Goal: Task Accomplishment & Management: Manage account settings

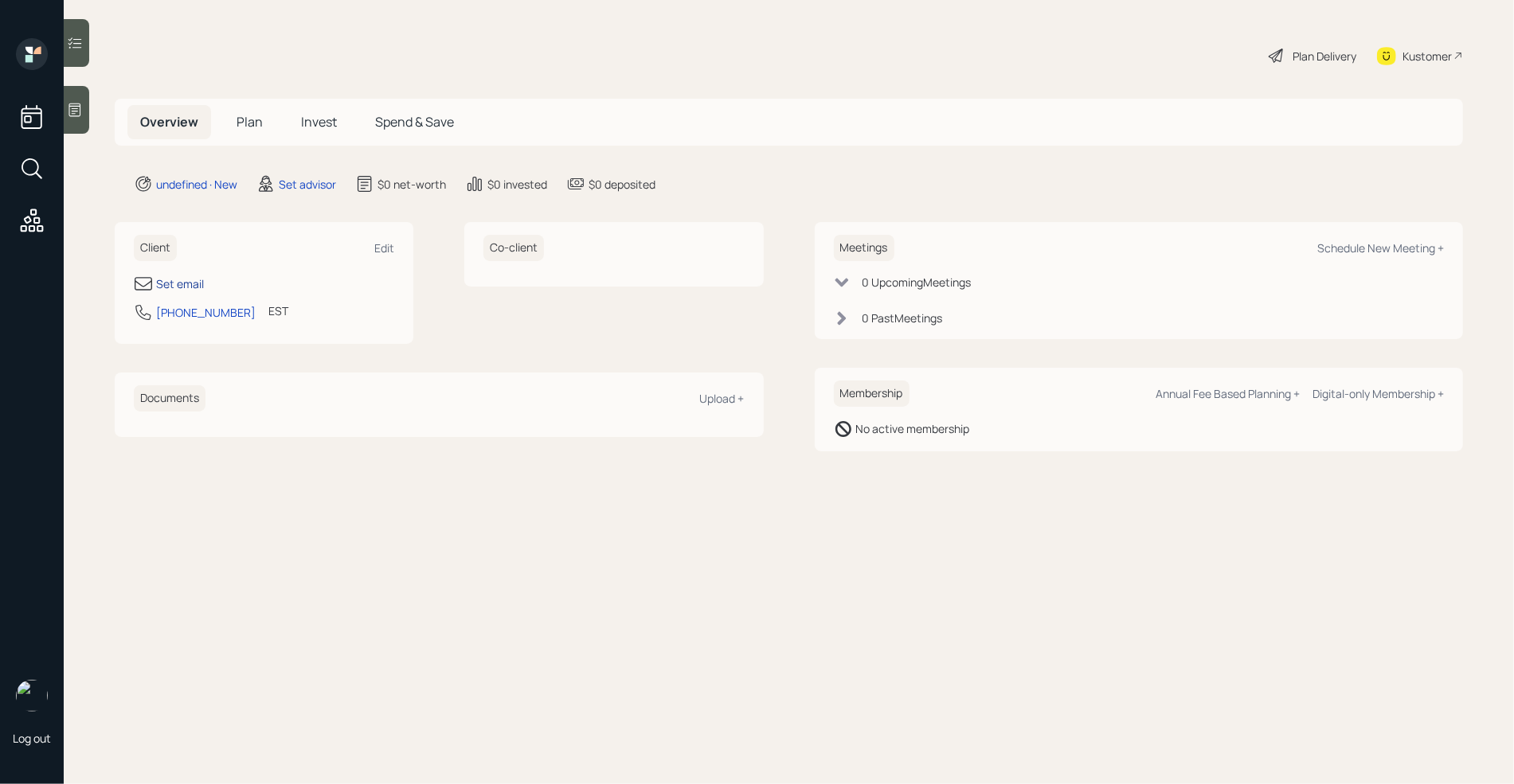
click at [188, 281] on div "Set email" at bounding box center [179, 284] width 47 height 16
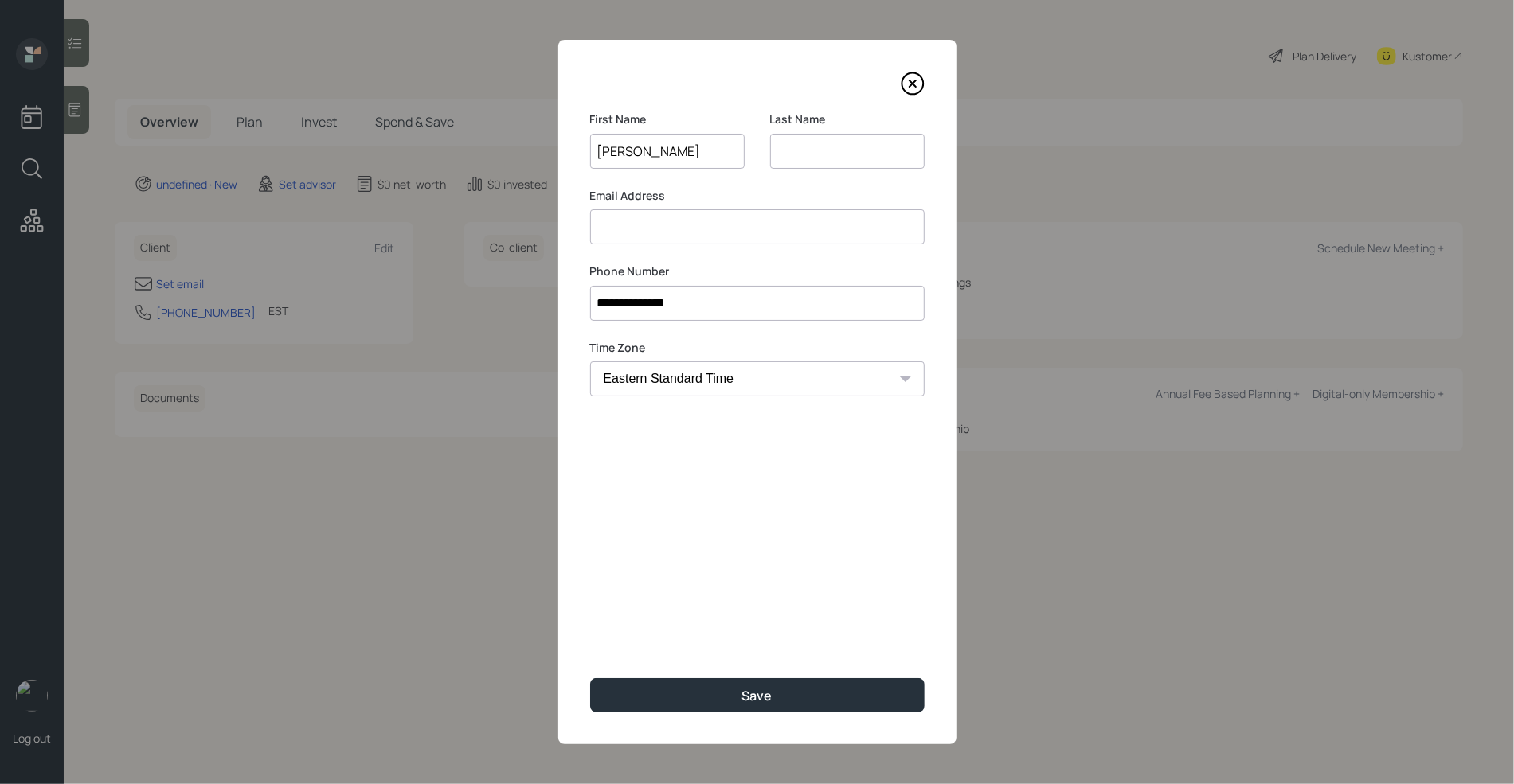
type input "[PERSON_NAME]"
click at [818, 146] on input at bounding box center [848, 151] width 155 height 35
type input "[PERSON_NAME]"
click at [718, 225] on input at bounding box center [757, 227] width 334 height 35
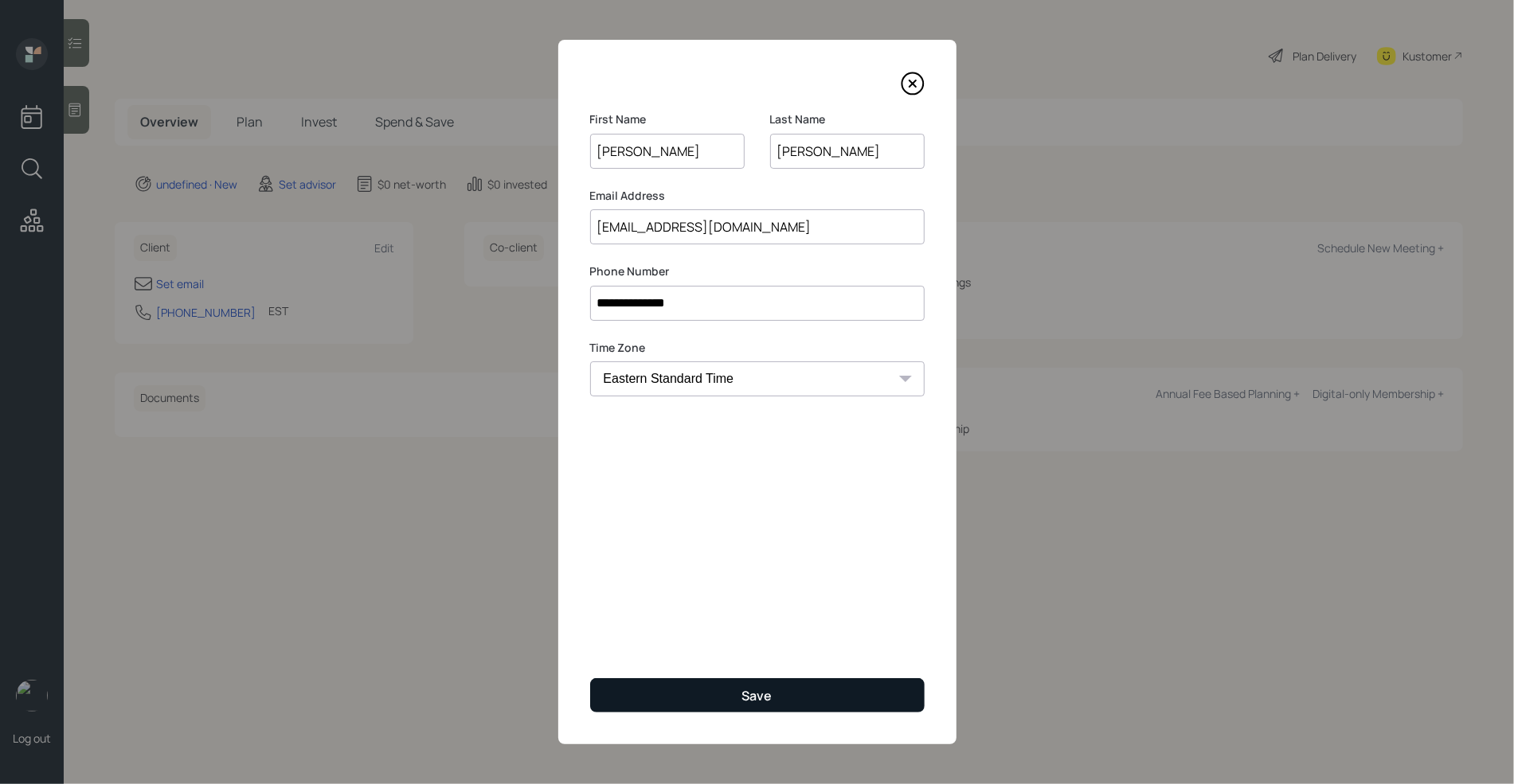
type input "[EMAIL_ADDRESS][DOMAIN_NAME]"
click at [740, 698] on button "Save" at bounding box center [757, 696] width 334 height 35
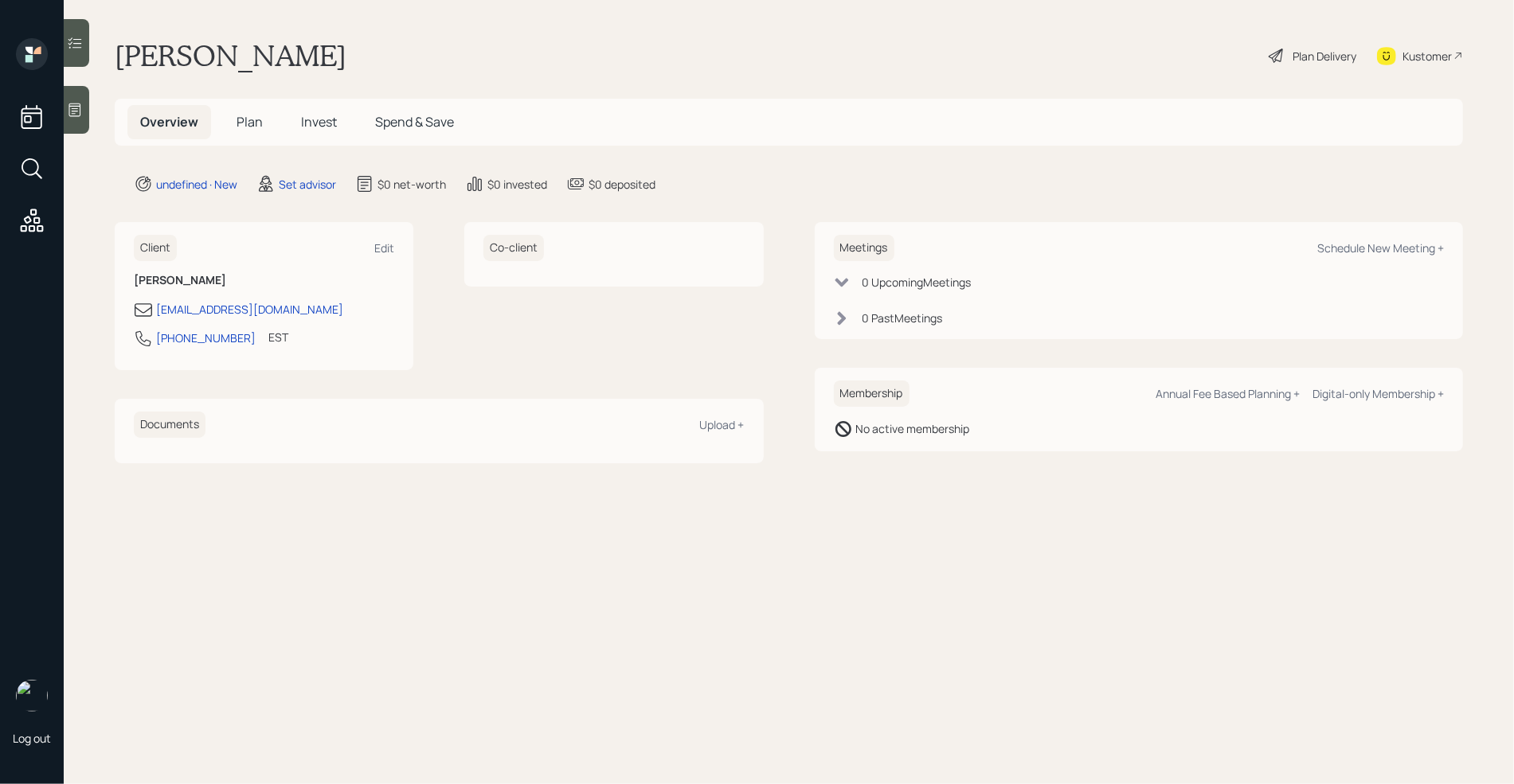
click at [79, 117] on div at bounding box center [77, 109] width 26 height 47
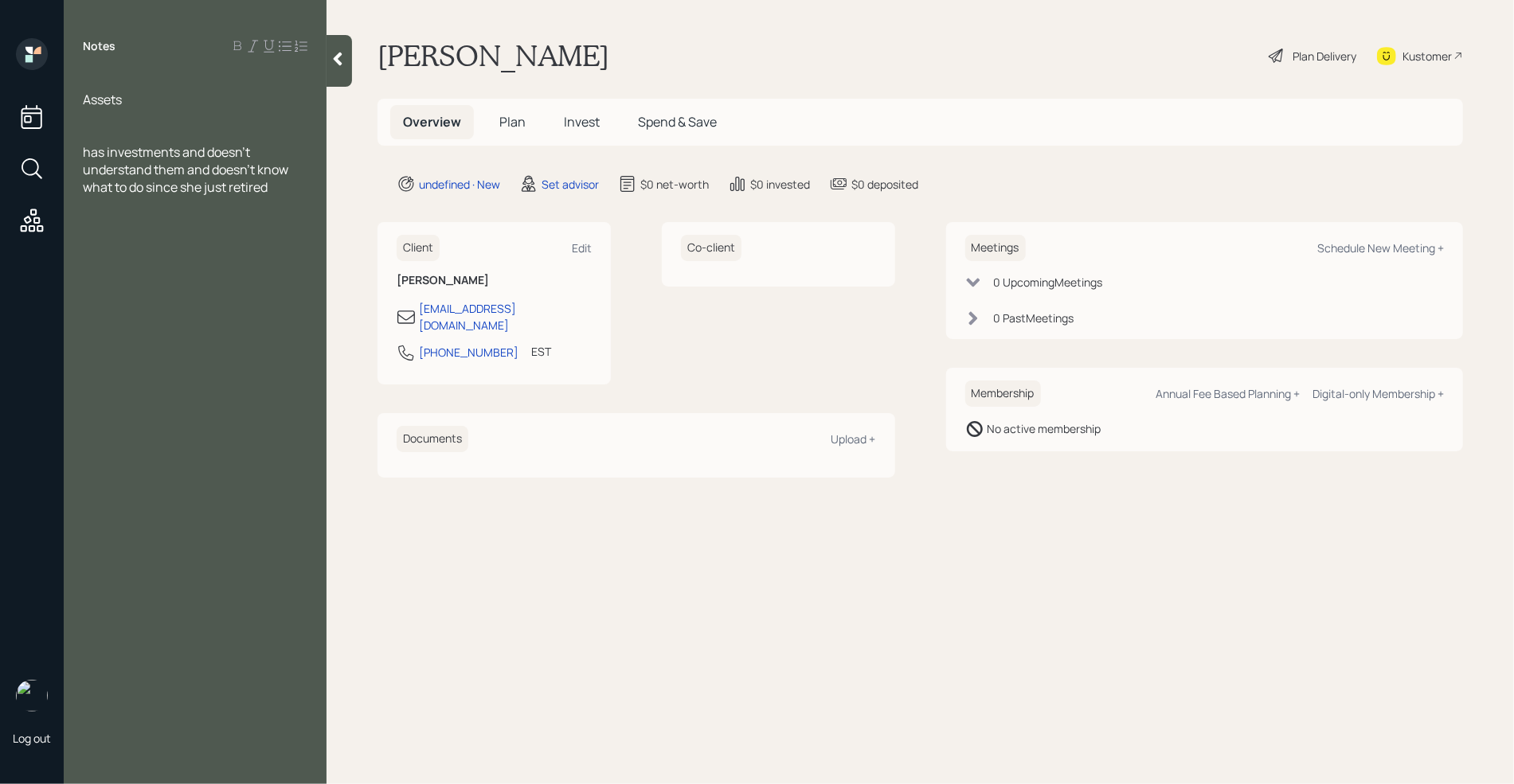
click at [292, 186] on div "has investments and doesn't understand them and doesn't know what to do since s…" at bounding box center [195, 169] width 225 height 53
click at [111, 259] on div "Notes Assets has investments and doesn't understand them and doesn't know what …" at bounding box center [195, 402] width 263 height 727
click at [90, 82] on div at bounding box center [195, 81] width 225 height 17
click at [115, 79] on span "Age [DEMOGRAPHIC_DATA]" at bounding box center [166, 81] width 166 height 17
click at [117, 103] on div at bounding box center [195, 99] width 225 height 17
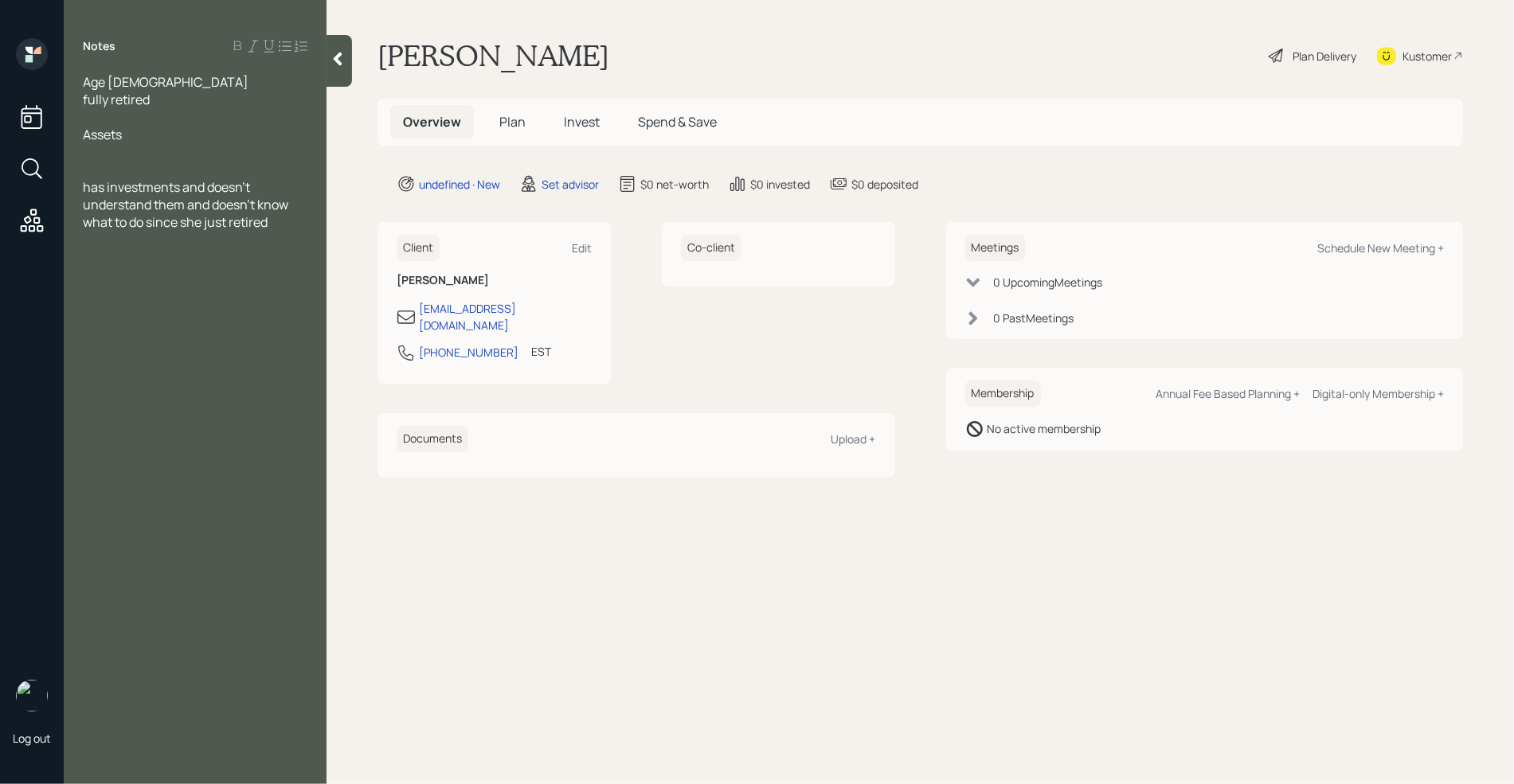
click at [103, 153] on div at bounding box center [195, 151] width 225 height 17
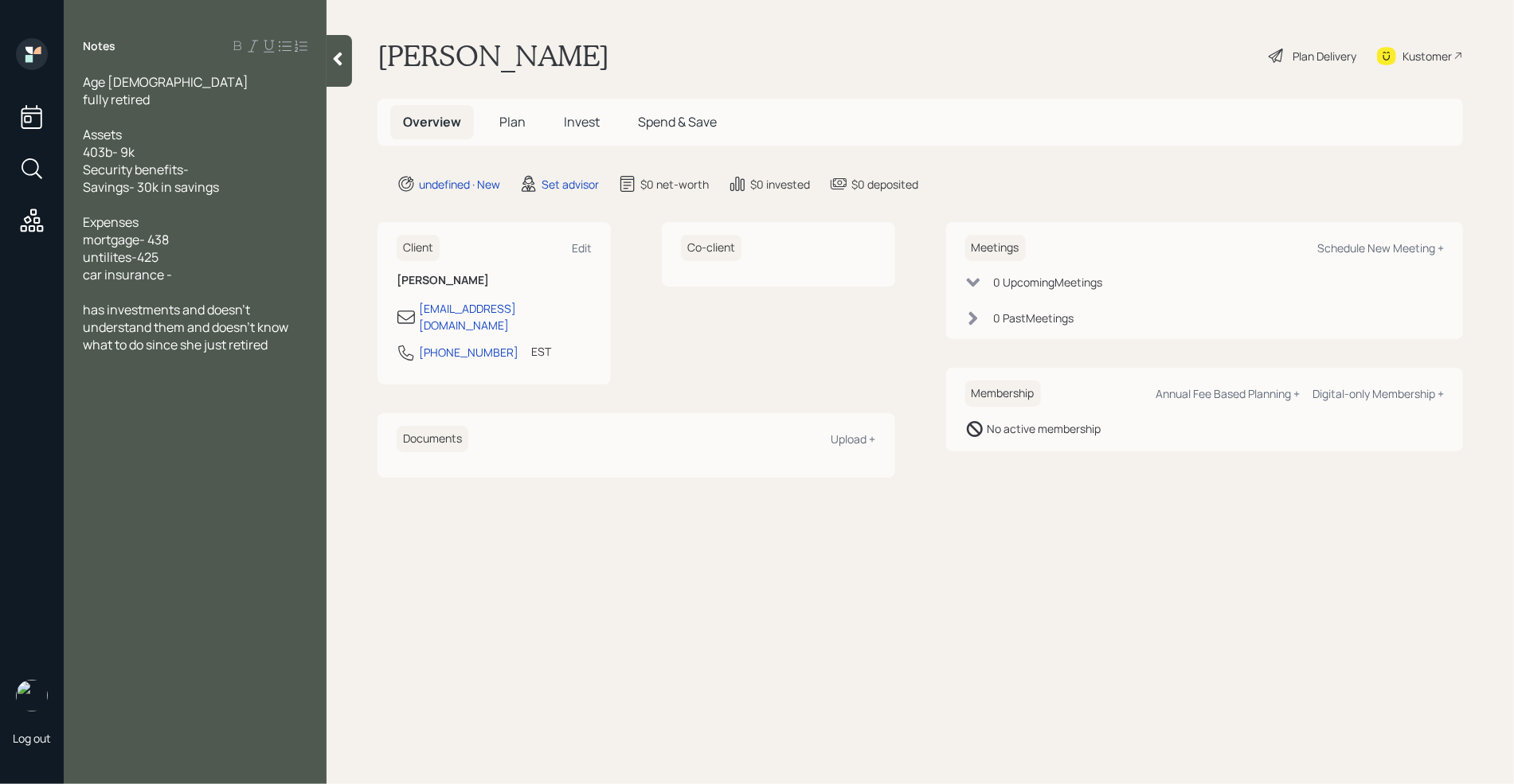
click at [97, 255] on span "untilites-425" at bounding box center [120, 257] width 76 height 17
click at [179, 274] on div "car insurance -" at bounding box center [195, 274] width 225 height 17
click at [138, 213] on span "Expenses" at bounding box center [110, 221] width 56 height 17
click at [125, 209] on div at bounding box center [195, 204] width 225 height 17
click at [211, 291] on div "car insurance - 100" at bounding box center [195, 291] width 225 height 17
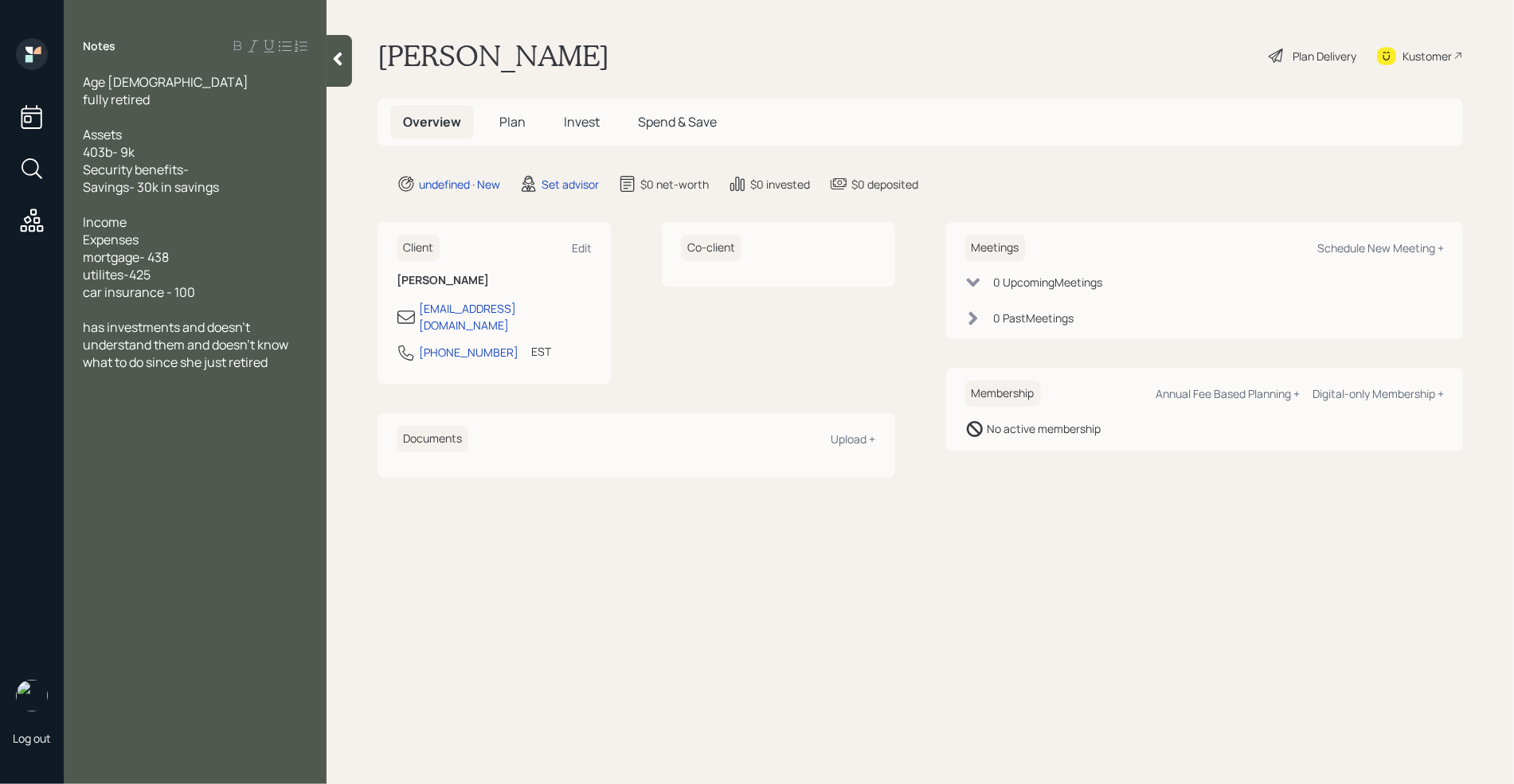
click at [150, 229] on div "Income" at bounding box center [195, 221] width 225 height 17
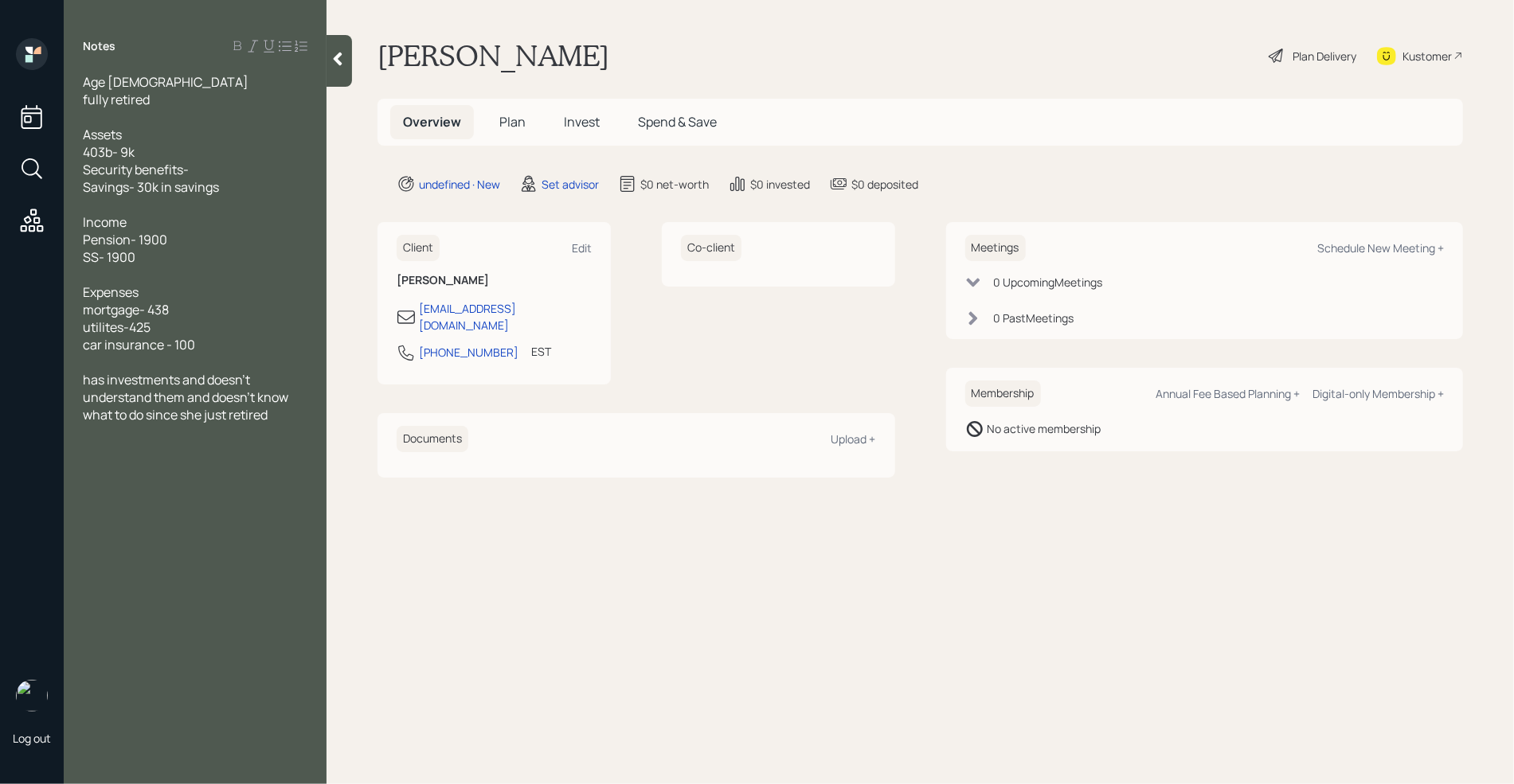
click at [219, 346] on div "car insurance - 100" at bounding box center [195, 344] width 225 height 17
click at [271, 291] on div "Expenses" at bounding box center [195, 291] width 225 height 17
click at [218, 212] on div at bounding box center [195, 204] width 225 height 17
click at [208, 173] on div "Security benefits-" at bounding box center [195, 169] width 225 height 17
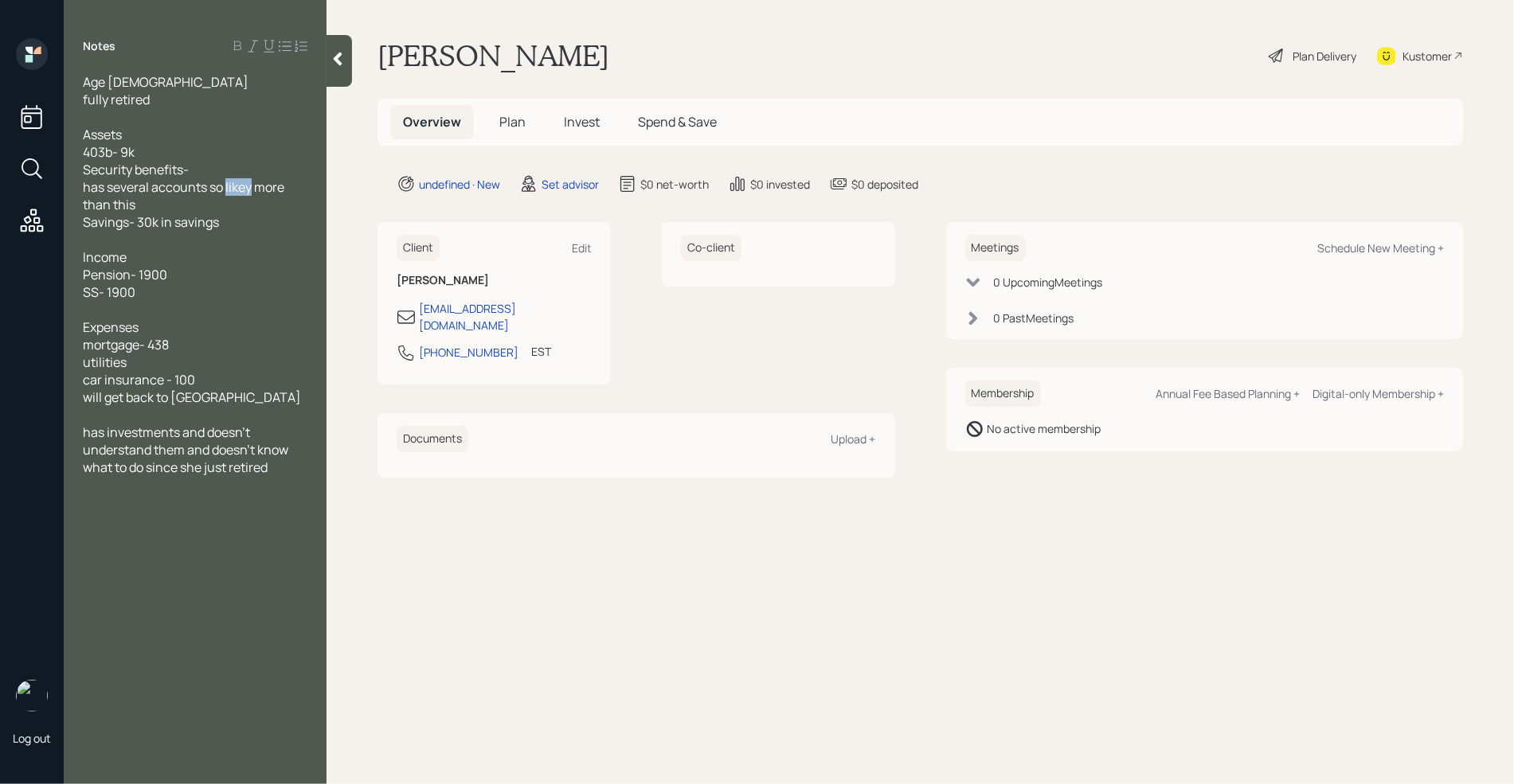
click at [240, 188] on span "has several accounts so likey more than this" at bounding box center [185, 196] width 204 height 35
click at [243, 188] on span "has several accounts so likey more than this" at bounding box center [185, 196] width 204 height 35
click at [220, 415] on div at bounding box center [195, 414] width 225 height 17
click at [289, 487] on div "has investments and doesn't understand them, and doesn't know what to do since …" at bounding box center [195, 467] width 225 height 53
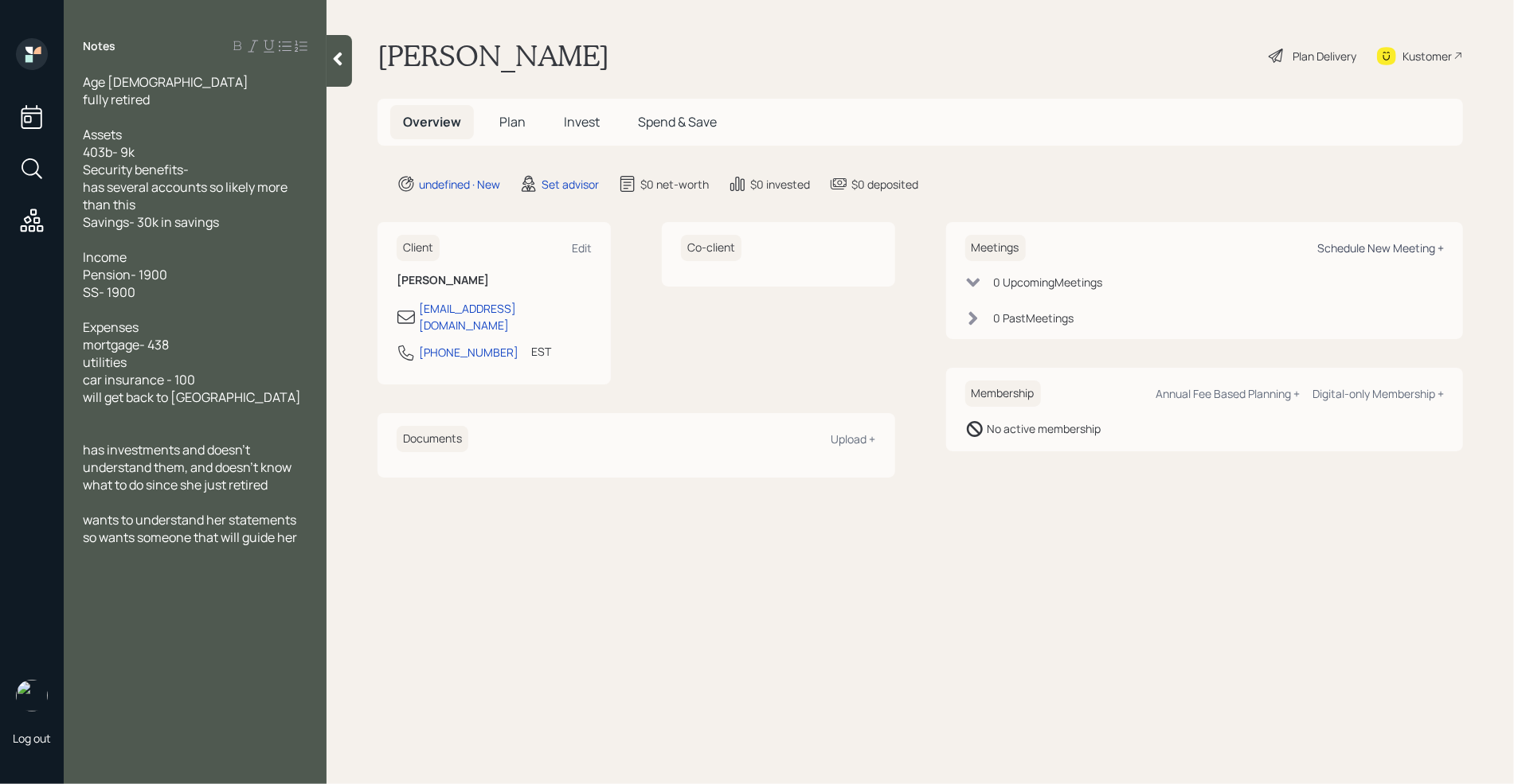
click at [1380, 249] on div "Schedule New Meeting +" at bounding box center [1380, 248] width 127 height 15
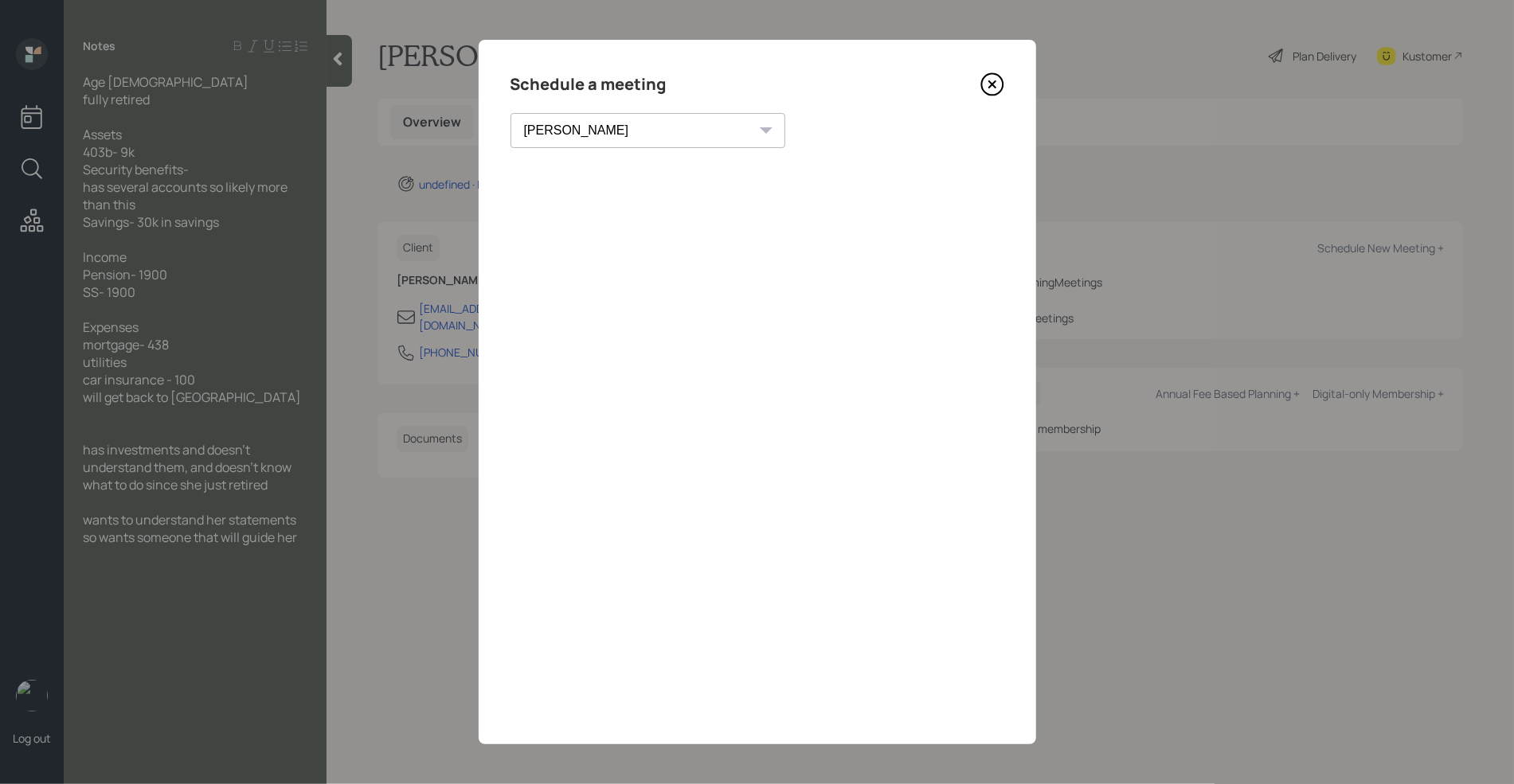
click at [610, 143] on select "[PERSON_NAME] [PERSON_NAME] [PERSON_NAME] [PERSON_NAME] [PERSON_NAME] [PERSON_N…" at bounding box center [649, 130] width 275 height 35
click at [511, 113] on select "[PERSON_NAME] [PERSON_NAME] [PERSON_NAME] [PERSON_NAME] [PERSON_NAME] [PERSON_N…" at bounding box center [649, 130] width 275 height 35
click at [600, 143] on select "[PERSON_NAME] [PERSON_NAME] [PERSON_NAME] [PERSON_NAME] [PERSON_NAME] [PERSON_N…" at bounding box center [649, 130] width 275 height 35
click at [511, 113] on select "[PERSON_NAME] [PERSON_NAME] [PERSON_NAME] [PERSON_NAME] [PERSON_NAME] [PERSON_N…" at bounding box center [649, 130] width 275 height 35
click at [627, 148] on select "[PERSON_NAME] [PERSON_NAME] [PERSON_NAME] [PERSON_NAME] [PERSON_NAME] [PERSON_N…" at bounding box center [649, 130] width 275 height 35
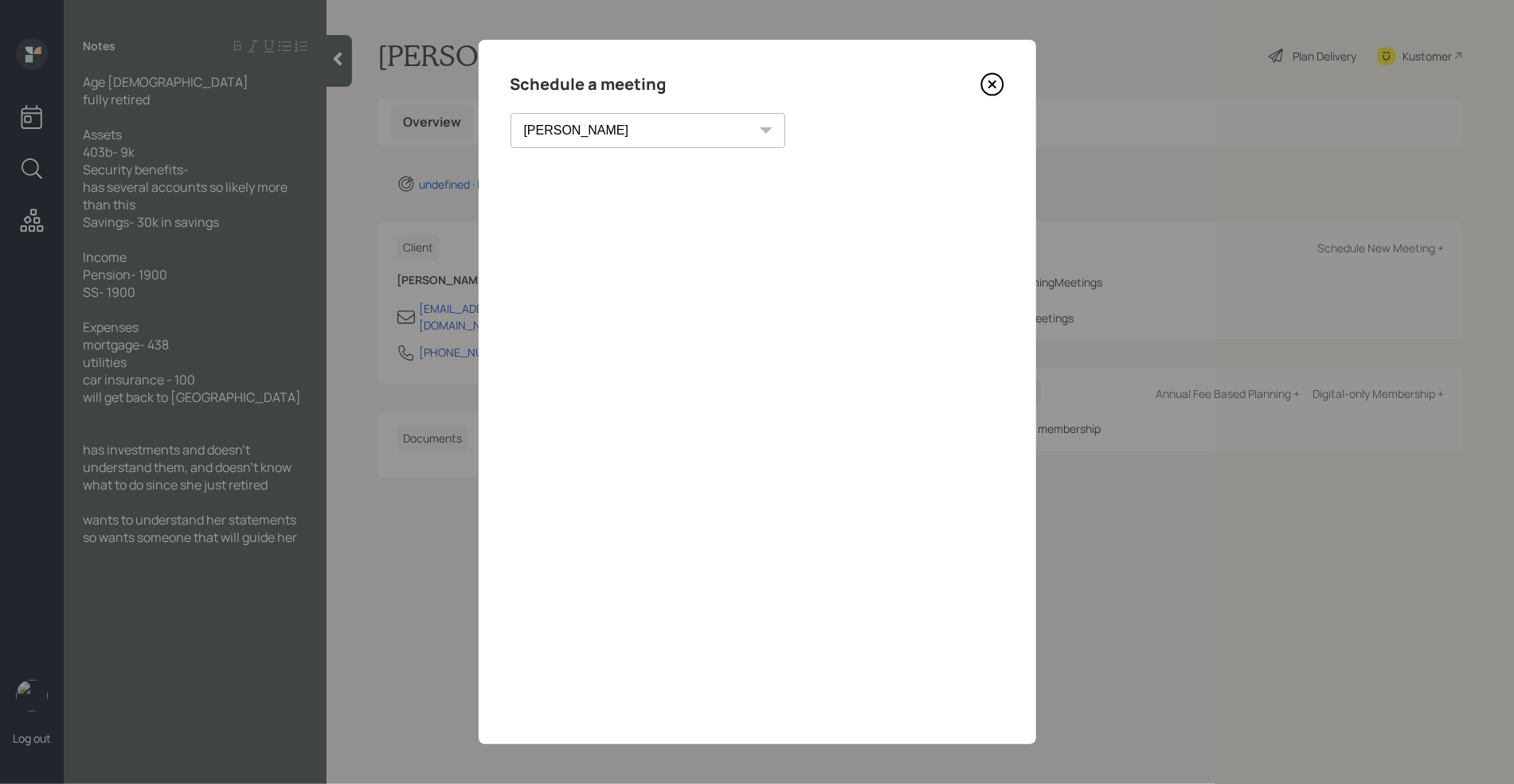
click at [511, 113] on select "[PERSON_NAME] [PERSON_NAME] [PERSON_NAME] [PERSON_NAME] [PERSON_NAME] [PERSON_N…" at bounding box center [649, 130] width 275 height 35
click at [589, 129] on select "[PERSON_NAME] [PERSON_NAME] [PERSON_NAME] [PERSON_NAME] [PERSON_NAME] [PERSON_N…" at bounding box center [649, 130] width 275 height 35
select select "ade3b313-576a-42c5-b346-1eb294908ae6"
click at [511, 113] on select "[PERSON_NAME] [PERSON_NAME] [PERSON_NAME] [PERSON_NAME] [PERSON_NAME] [PERSON_N…" at bounding box center [649, 130] width 275 height 35
